Goal: Information Seeking & Learning: Learn about a topic

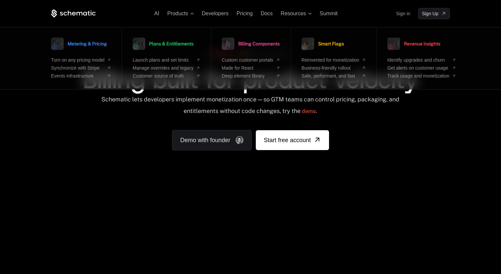
click at [126, 144] on div "RELEASED 🔥 Credit burndown Billing built for product velocity Schematic lets de…" at bounding box center [250, 98] width 399 height 105
click at [81, 3] on div "AI Products Metering & Pricing Turn on any pricing model Synchronize with Strip…" at bounding box center [250, 99] width 501 height 198
click at [81, 18] on icon at bounding box center [73, 14] width 45 height 8
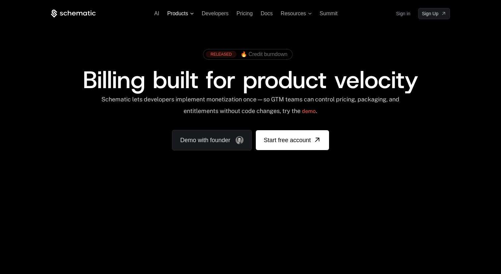
click at [177, 15] on span "Products" at bounding box center [177, 14] width 21 height 6
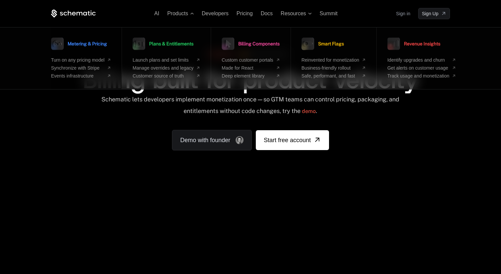
click at [97, 42] on span "Metering & Pricing" at bounding box center [87, 43] width 39 height 5
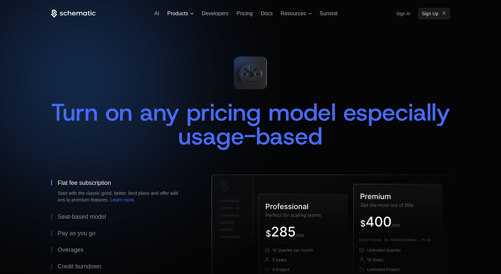
click at [185, 14] on span "Products" at bounding box center [177, 14] width 21 height 6
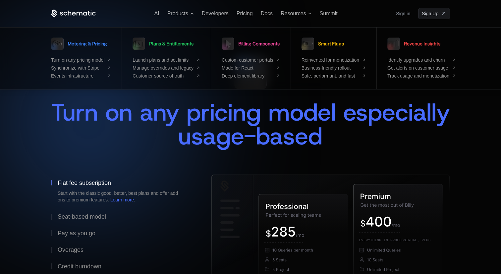
click at [67, 14] on icon at bounding box center [73, 14] width 45 height 8
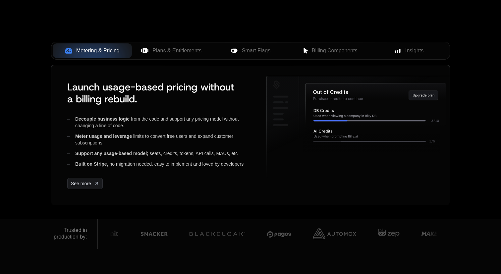
scroll to position [287, 0]
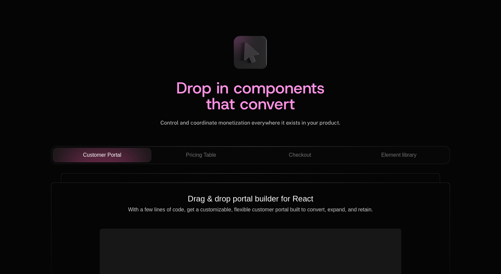
scroll to position [2272, 0]
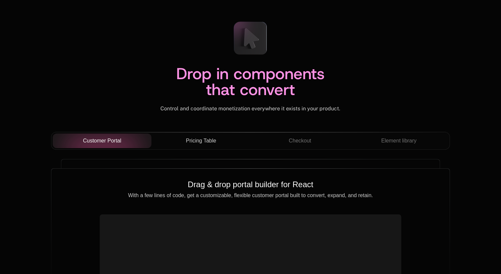
click at [220, 140] on div "Pricing Table" at bounding box center [201, 141] width 88 height 8
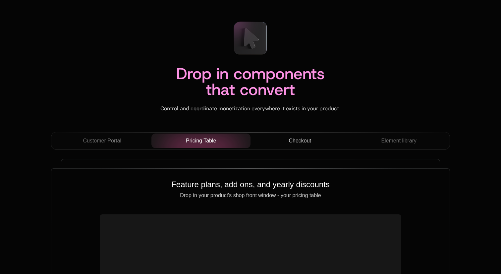
click at [286, 138] on div "Checkout" at bounding box center [300, 141] width 88 height 8
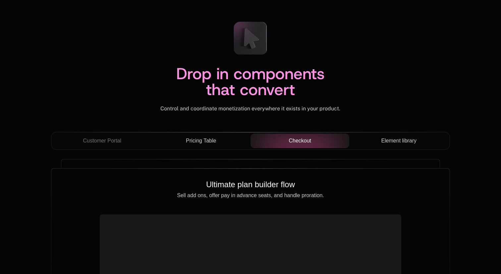
click at [380, 138] on div "Element library" at bounding box center [399, 141] width 88 height 8
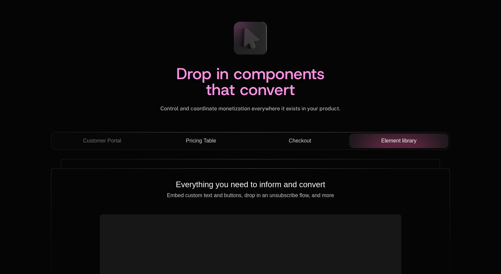
click at [219, 130] on div "Drop in components that convert Control and coordinate monetization everywhere …" at bounding box center [250, 74] width 399 height 116
click at [215, 137] on span "Pricing Table" at bounding box center [201, 141] width 30 height 8
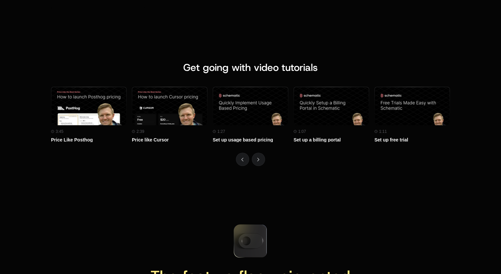
scroll to position [2886, 0]
